Goal: Navigation & Orientation: Find specific page/section

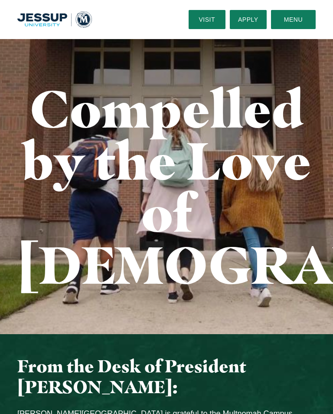
click at [84, 18] on img "Home" at bounding box center [54, 19] width 75 height 16
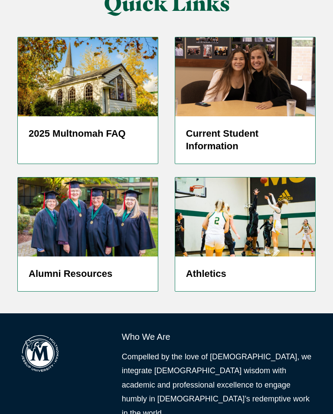
scroll to position [2327, 0]
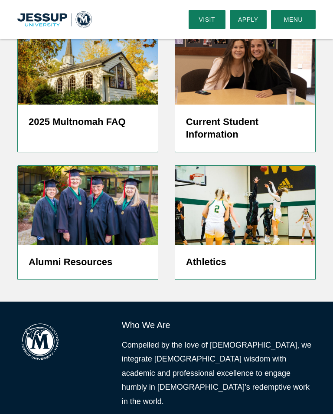
click at [215, 256] on h5 "Athletics" at bounding box center [245, 262] width 119 height 13
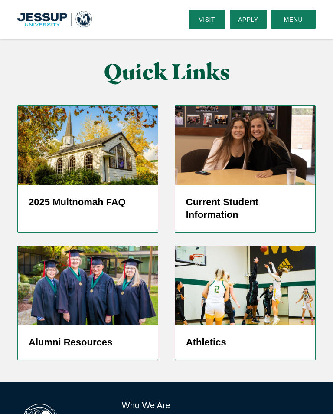
scroll to position [2245, 0]
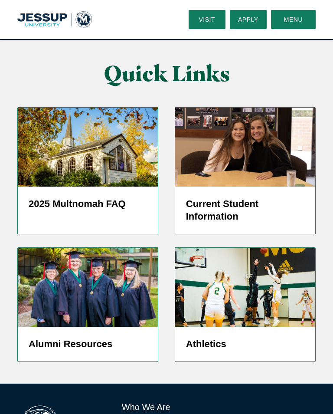
click at [95, 248] on img "Grid" at bounding box center [88, 287] width 140 height 79
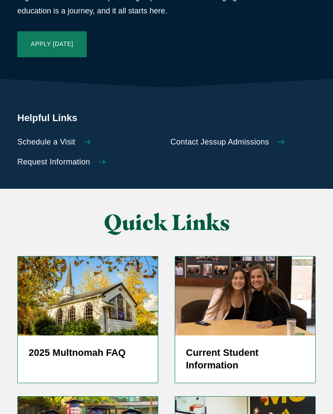
scroll to position [2097, 0]
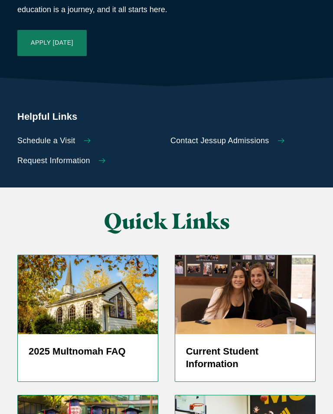
click at [246, 345] on h5 "Current Student Information" at bounding box center [245, 358] width 119 height 26
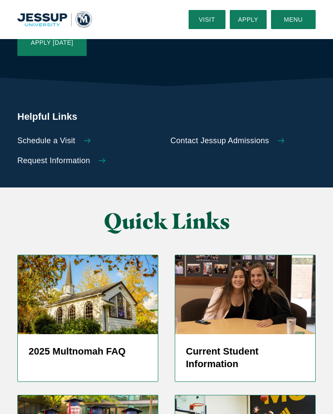
scroll to position [2111, 0]
